Goal: Task Accomplishment & Management: Understand process/instructions

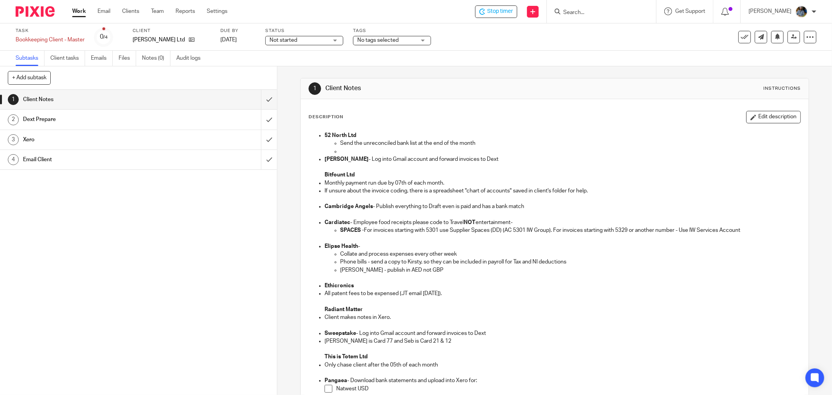
click at [472, 125] on div "Description Edit description 52 North Ltd Send the unreconciled bank list at th…" at bounding box center [554, 302] width 492 height 382
click at [489, 124] on div "Description Edit description 52 North Ltd Send the unreconciled bank list at th…" at bounding box center [554, 302] width 492 height 382
drag, startPoint x: 525, startPoint y: 139, endPoint x: 494, endPoint y: 2, distance: 139.9
click at [525, 135] on li "52 North Ltd Send the unreconciled bank list at the end of the month" at bounding box center [562, 143] width 476 height 24
click at [494, 122] on div "Description Edit description" at bounding box center [554, 117] width 492 height 12
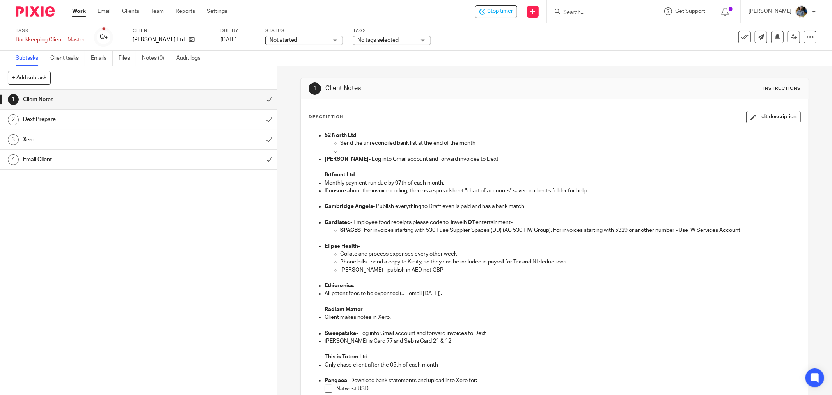
click at [506, 91] on h1 "Client Notes" at bounding box center [448, 88] width 246 height 8
drag, startPoint x: 352, startPoint y: 81, endPoint x: 424, endPoint y: 212, distance: 150.2
click at [417, 198] on div "1 Client Notes Instructions Description Edit description 52 North Ltd Send the …" at bounding box center [554, 327] width 508 height 498
drag, startPoint x: 511, startPoint y: 301, endPoint x: 516, endPoint y: 322, distance: 21.9
click at [511, 303] on p at bounding box center [562, 301] width 476 height 8
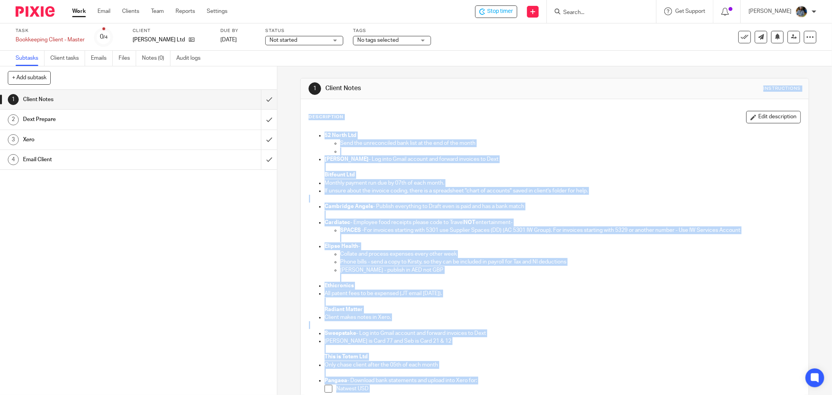
drag, startPoint x: 509, startPoint y: 351, endPoint x: 325, endPoint y: 79, distance: 328.4
click at [325, 79] on div "1 Client Notes Instructions Description Edit description 52 North Ltd Send the …" at bounding box center [554, 327] width 508 height 498
click at [572, 92] on div "1 Client Notes Instructions" at bounding box center [554, 88] width 492 height 12
click at [536, 91] on h1 "Client Notes" at bounding box center [448, 88] width 246 height 8
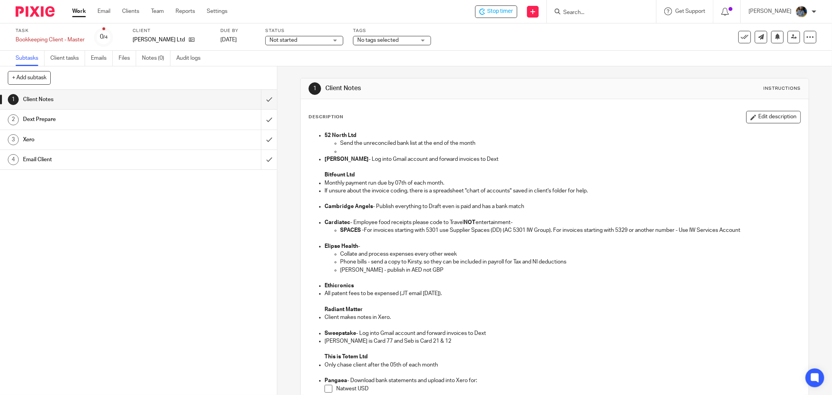
click at [537, 57] on div "Subtasks Client tasks Emails Files Notes (0) Audit logs" at bounding box center [416, 59] width 832 height 16
click at [528, 81] on div "1 Client Notes Instructions" at bounding box center [555, 88] width 508 height 21
click at [502, 94] on div "1 Client Notes Instructions" at bounding box center [554, 88] width 492 height 12
click at [480, 114] on div "Description Edit description" at bounding box center [554, 117] width 492 height 12
click at [192, 287] on div "1 Client Notes 2 Dext Prepare 3 Xero 4 Email Client" at bounding box center [138, 242] width 277 height 305
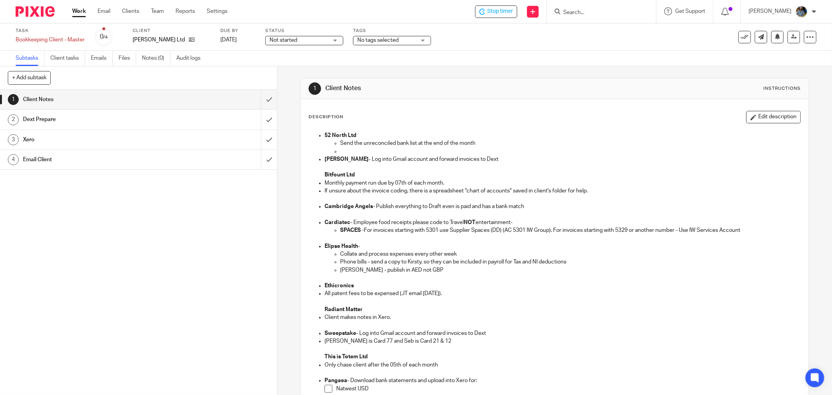
click at [483, 87] on h1 "Client Notes" at bounding box center [448, 88] width 246 height 8
